Goal: Check status: Check status

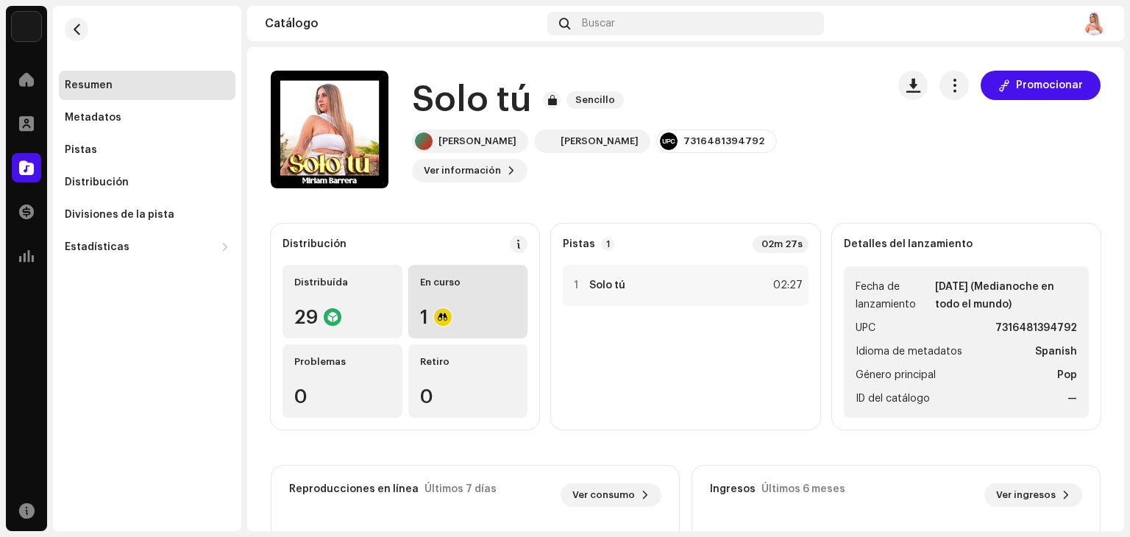
click at [430, 318] on div "1" at bounding box center [468, 316] width 96 height 19
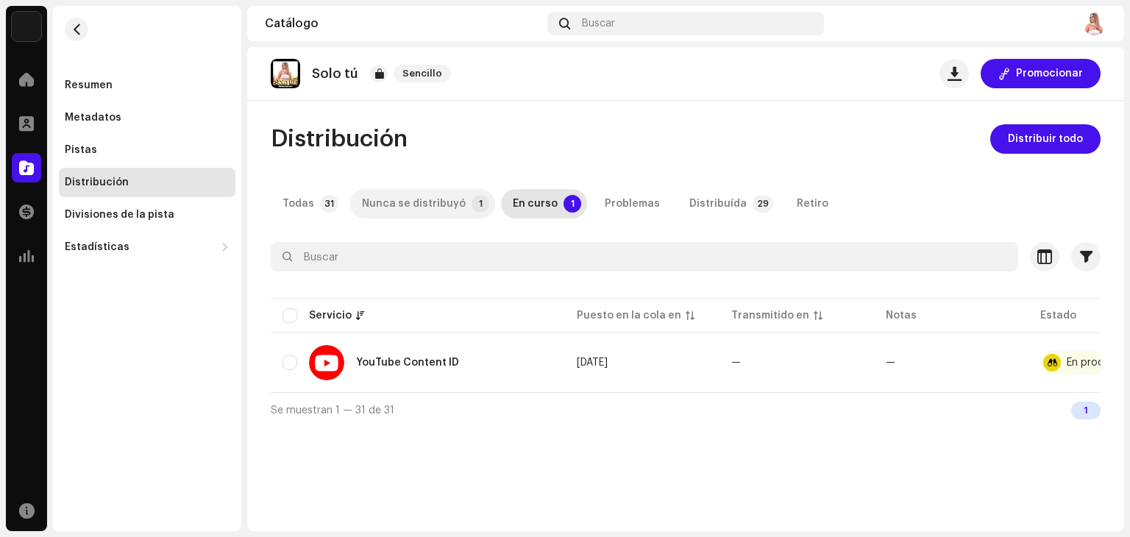
click at [416, 210] on div "Nunca se distribuyó" at bounding box center [414, 203] width 104 height 29
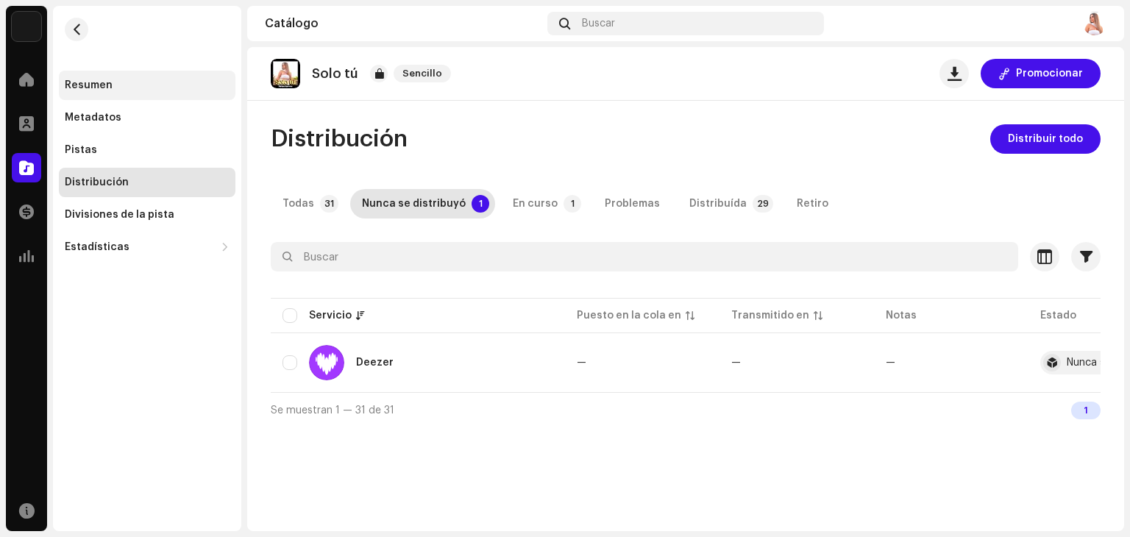
click at [77, 83] on div "Resumen" at bounding box center [89, 85] width 48 height 12
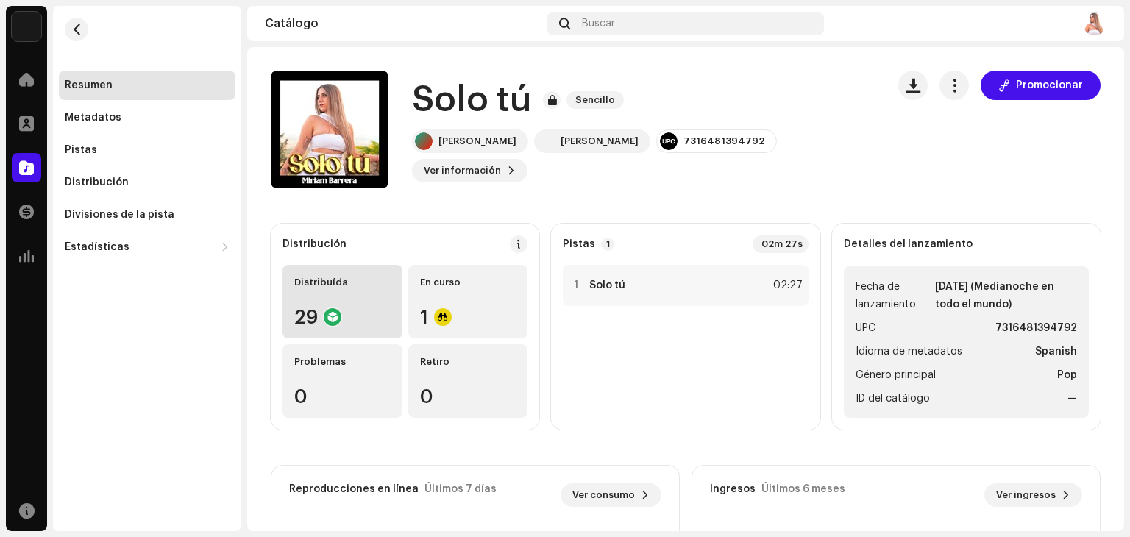
click at [318, 315] on div "29" at bounding box center [342, 316] width 96 height 19
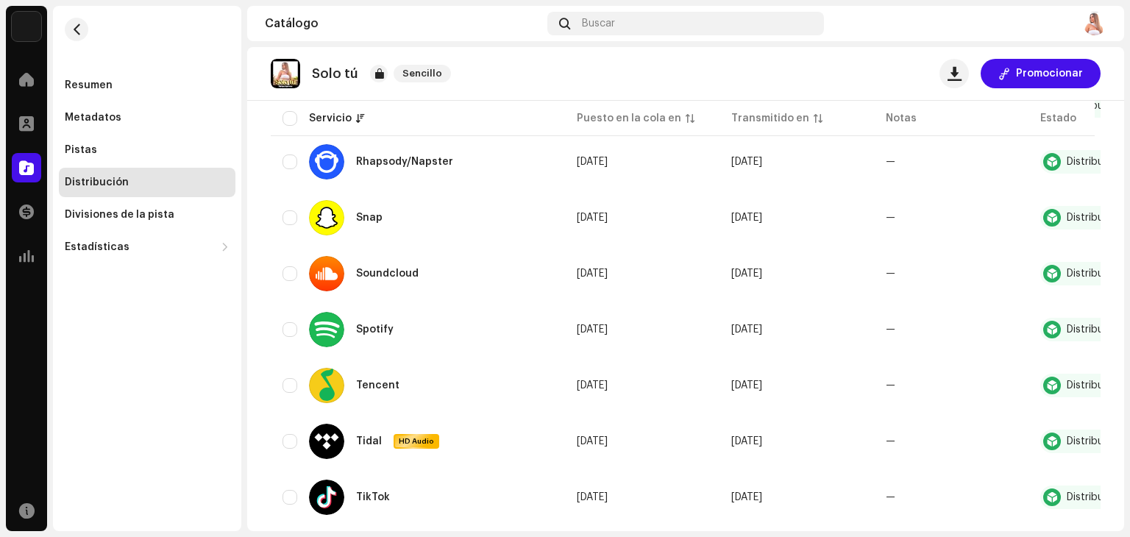
scroll to position [1324, 0]
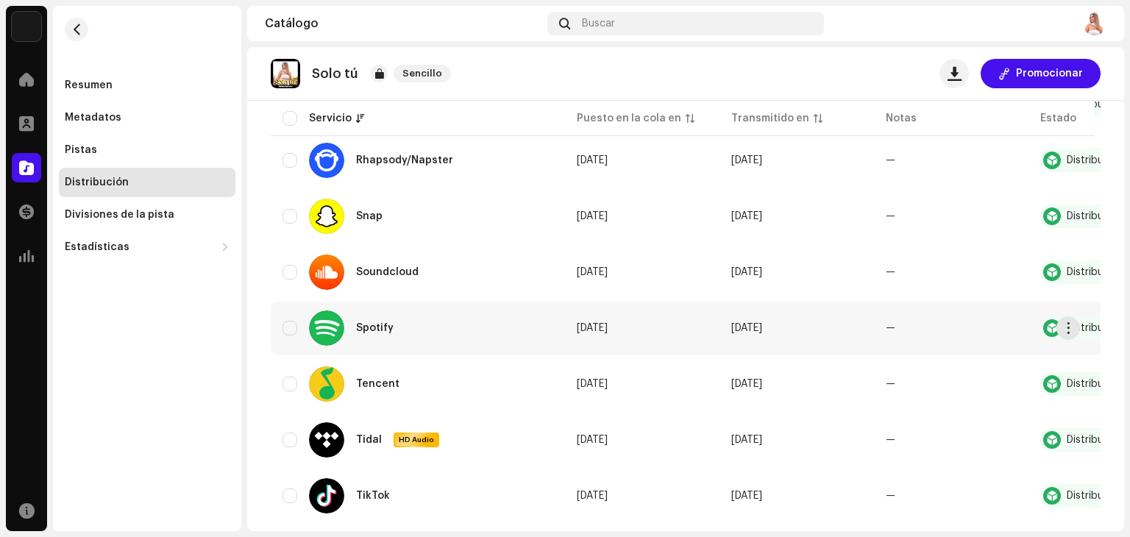
click at [366, 321] on div "Spotify" at bounding box center [357, 327] width 96 height 35
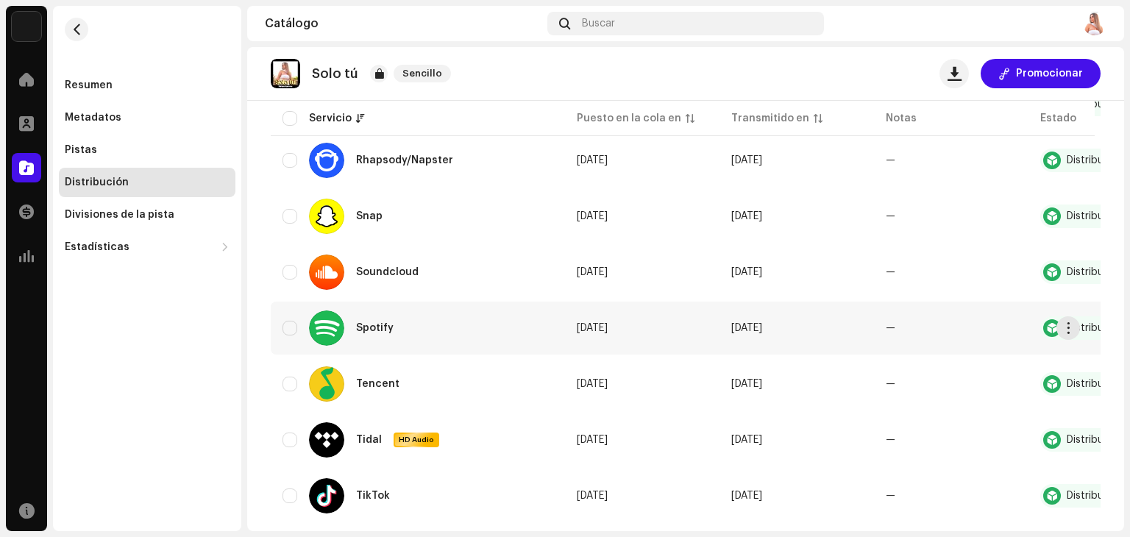
click at [1085, 323] on div "Distribuída" at bounding box center [1091, 328] width 51 height 10
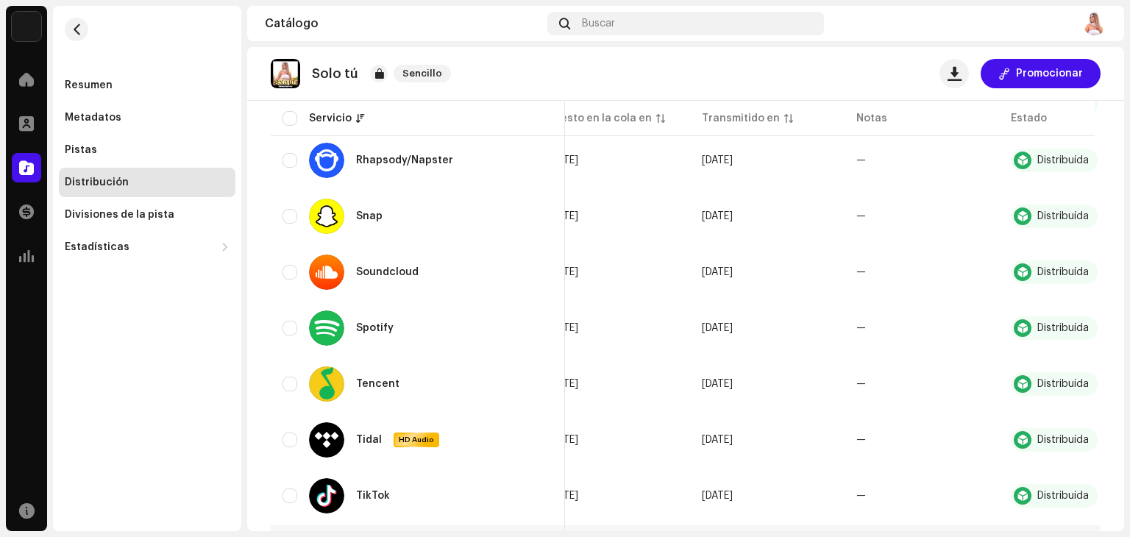
scroll to position [0, 88]
